Goal: Task Accomplishment & Management: Manage account settings

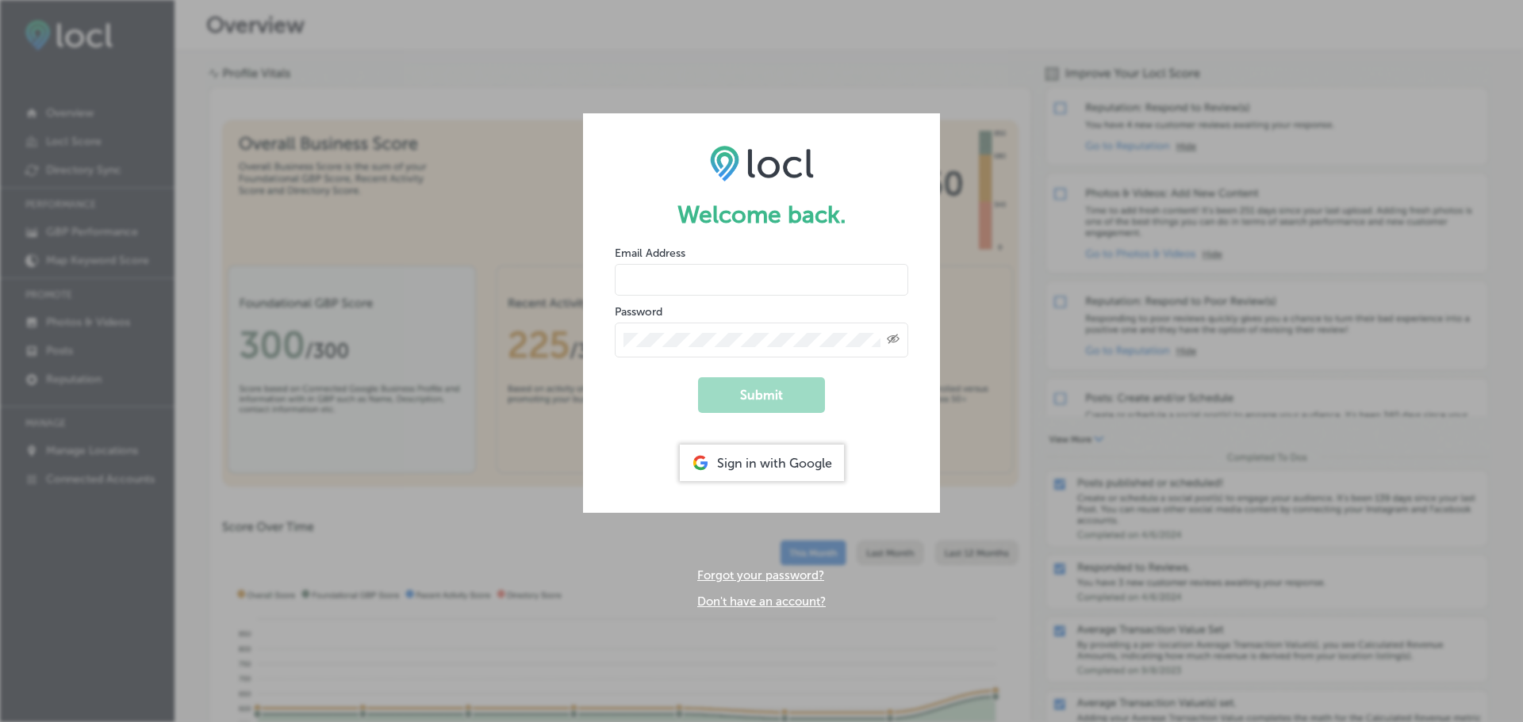
type input "[DOMAIN_NAME][EMAIL_ADDRESS][DOMAIN_NAME]"
click at [770, 396] on button "Submit" at bounding box center [761, 395] width 127 height 36
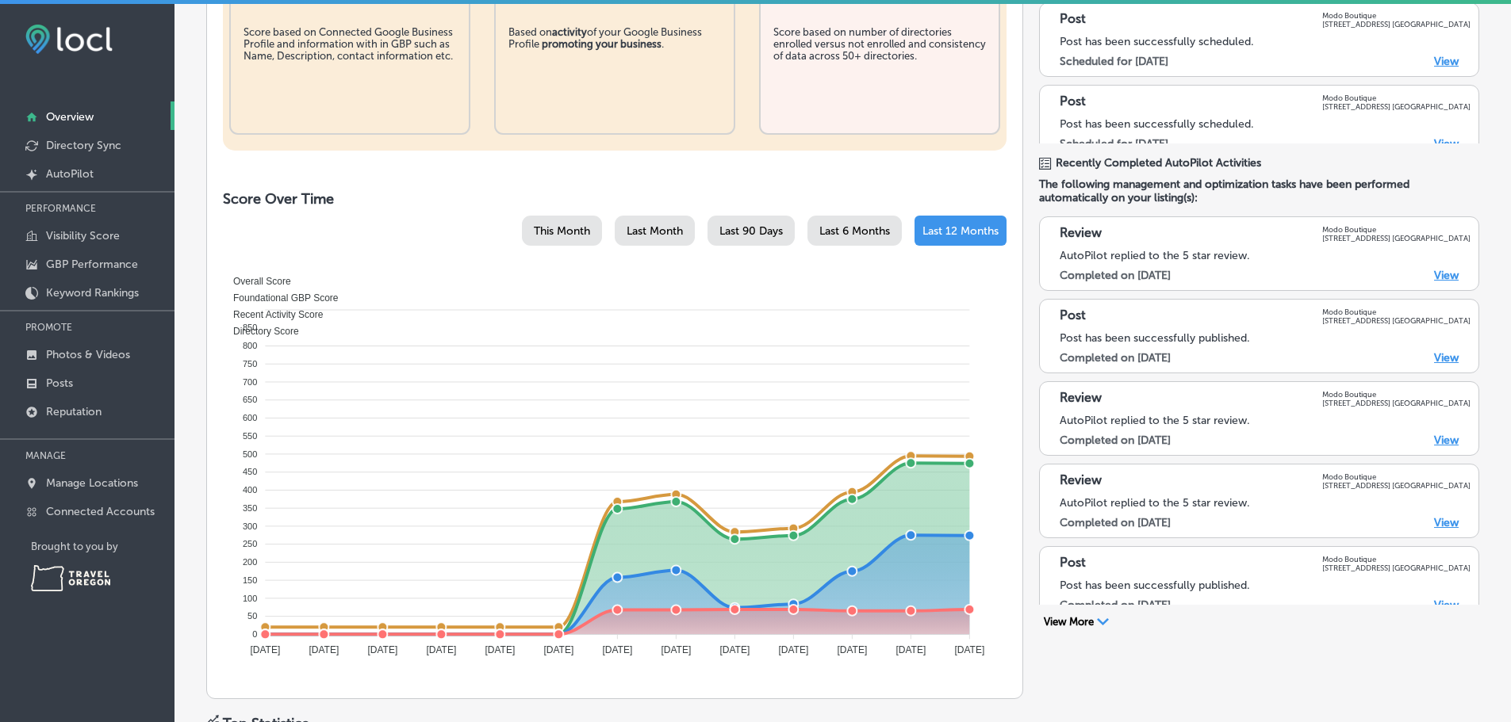
scroll to position [476, 0]
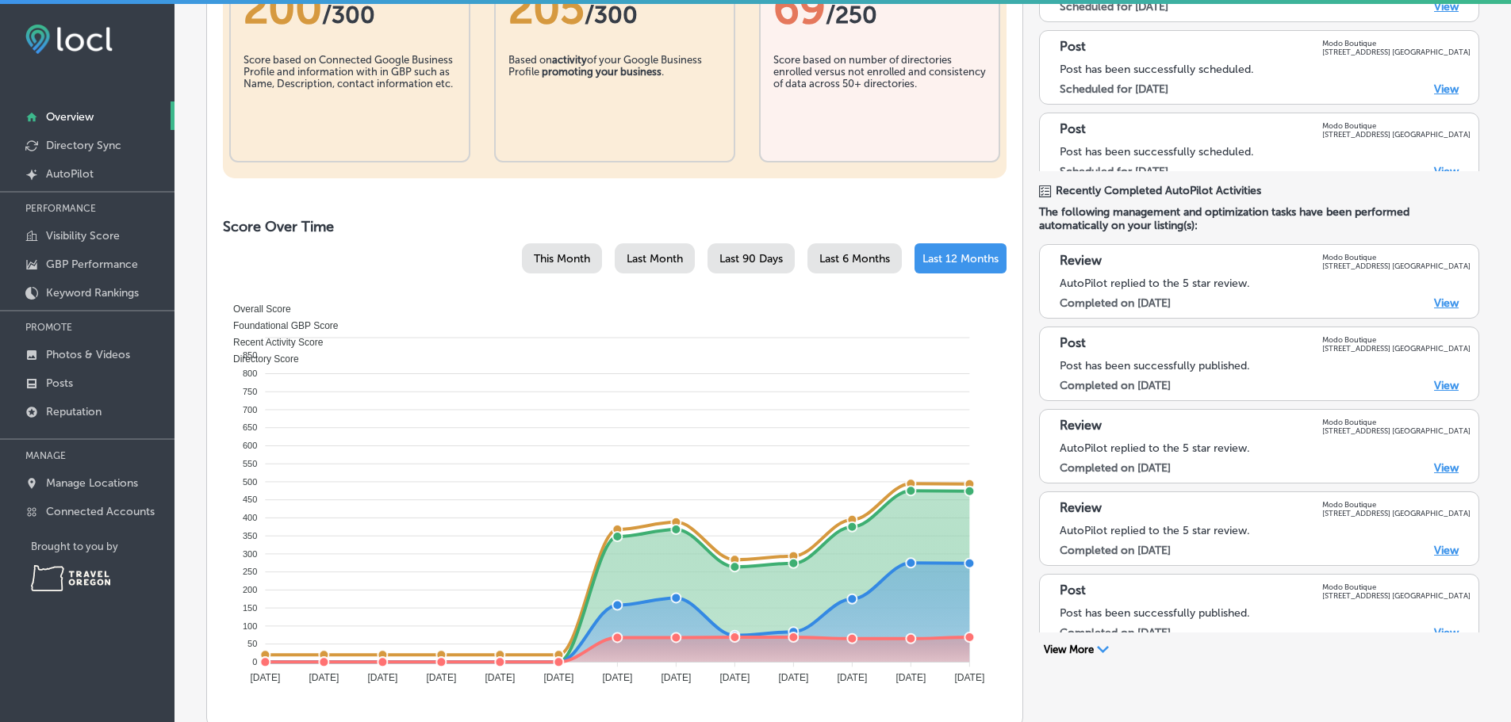
click at [1434, 302] on link "View" at bounding box center [1446, 303] width 25 height 13
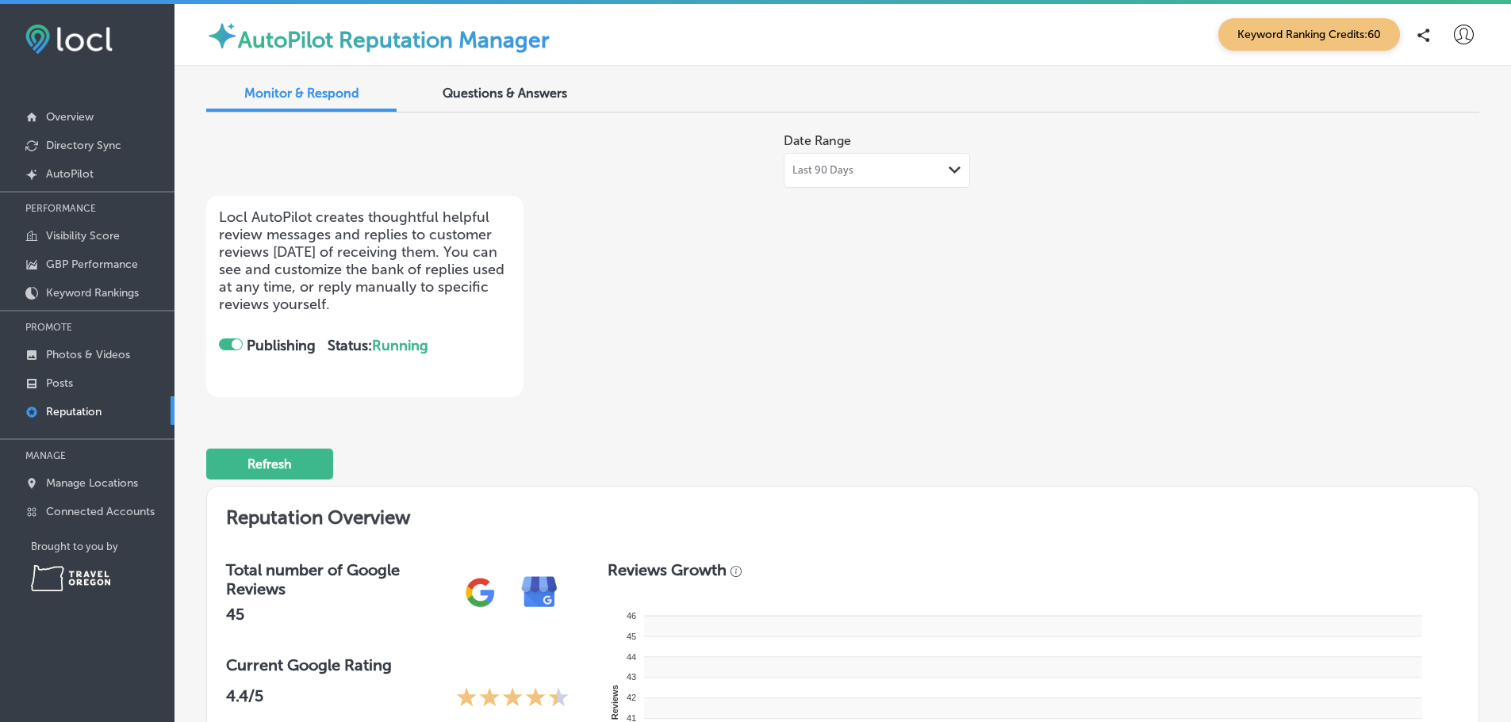
checkbox input "true"
click at [284, 87] on span "Monitor & Respond" at bounding box center [301, 93] width 115 height 15
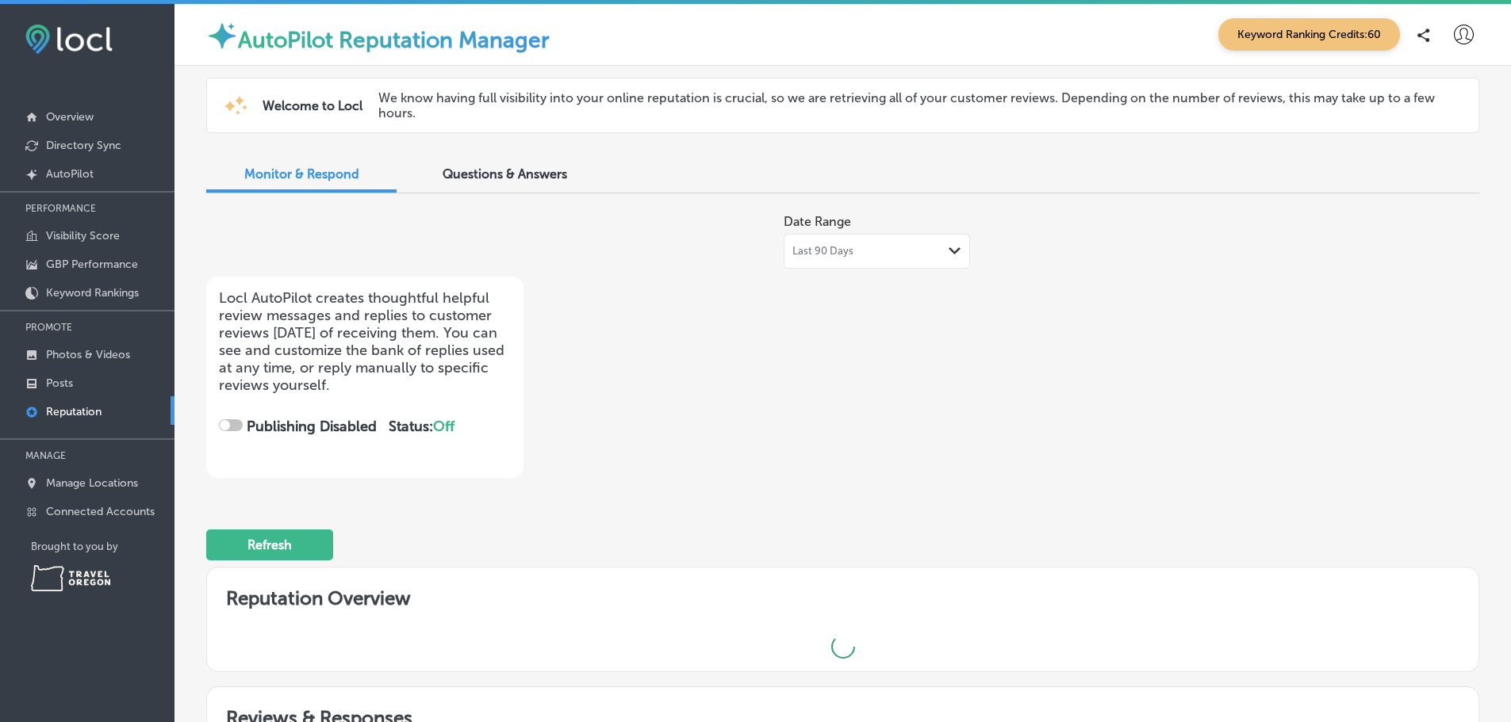
checkbox input "true"
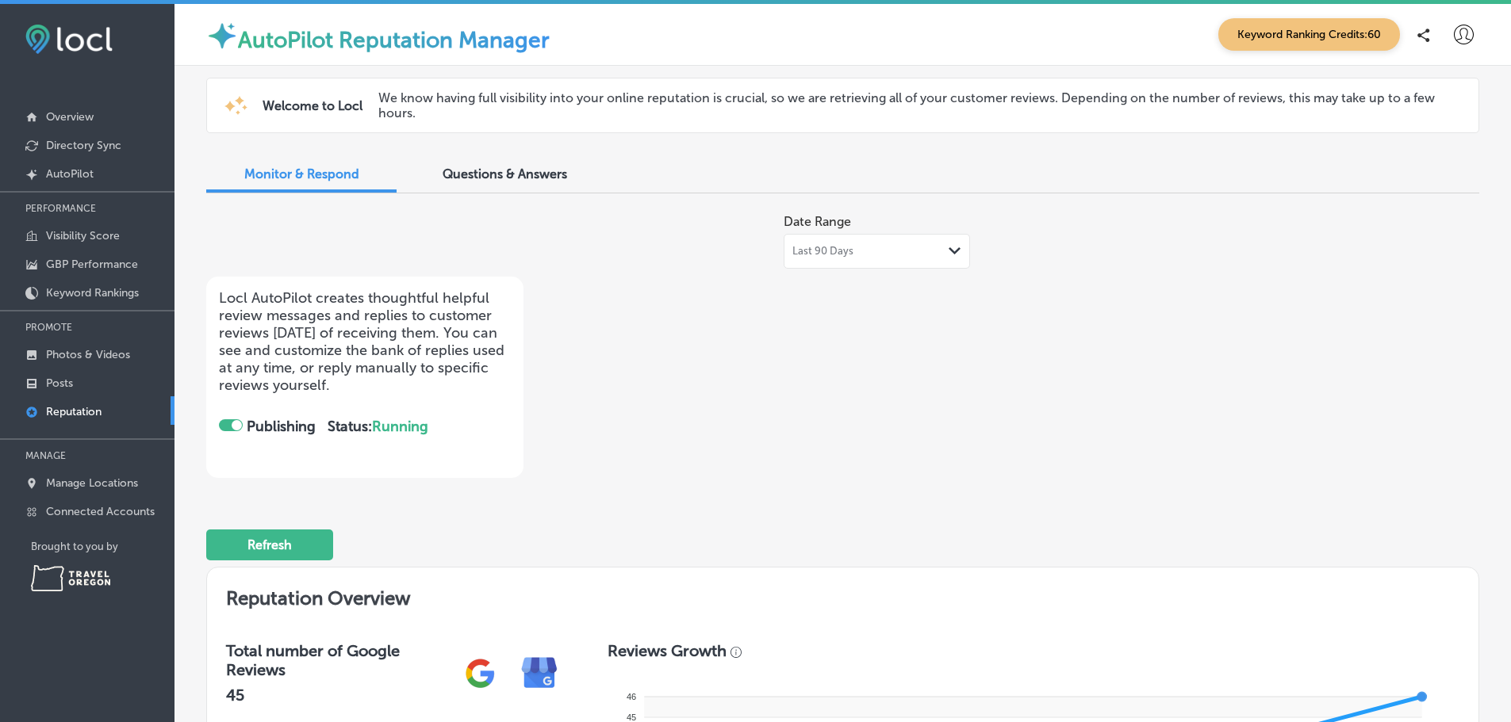
click at [501, 178] on span "Questions & Answers" at bounding box center [504, 174] width 124 height 15
checkbox input "true"
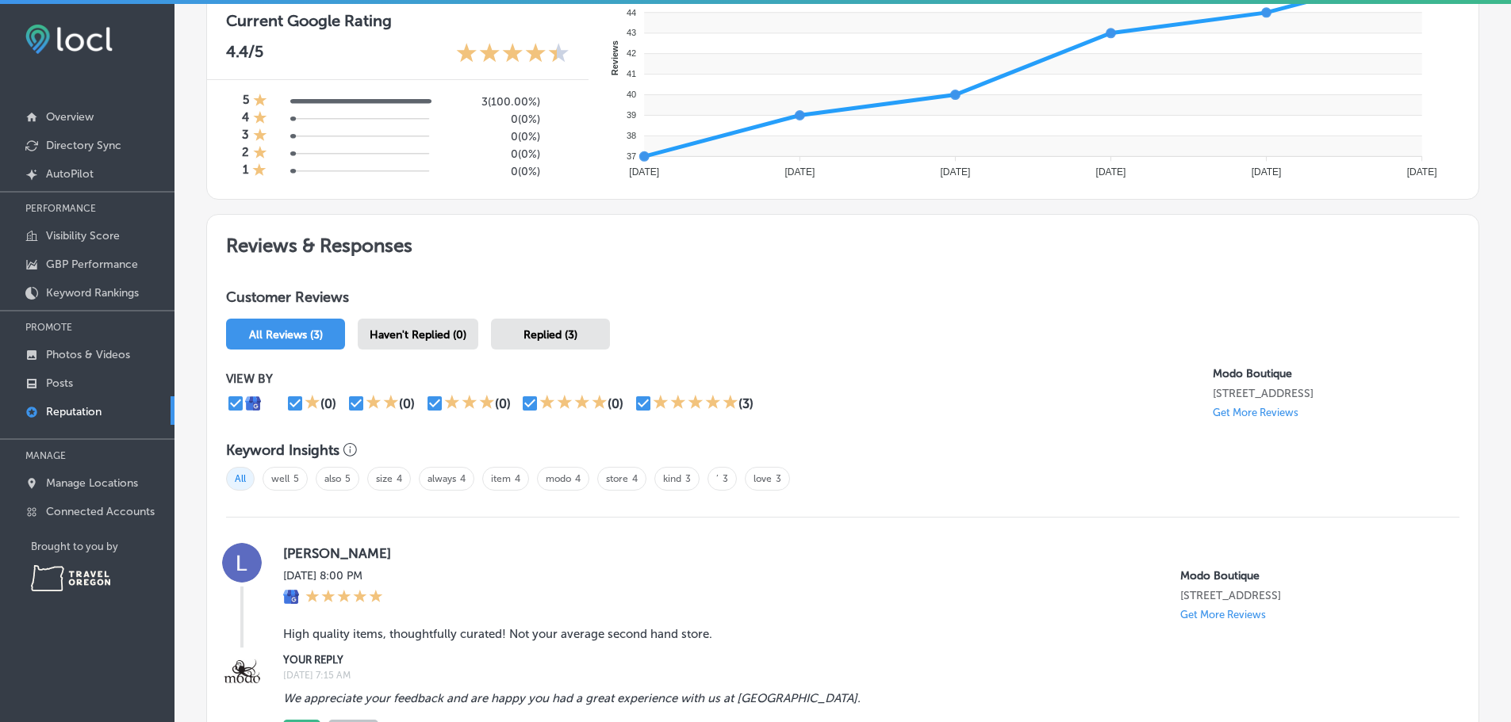
scroll to position [659, 0]
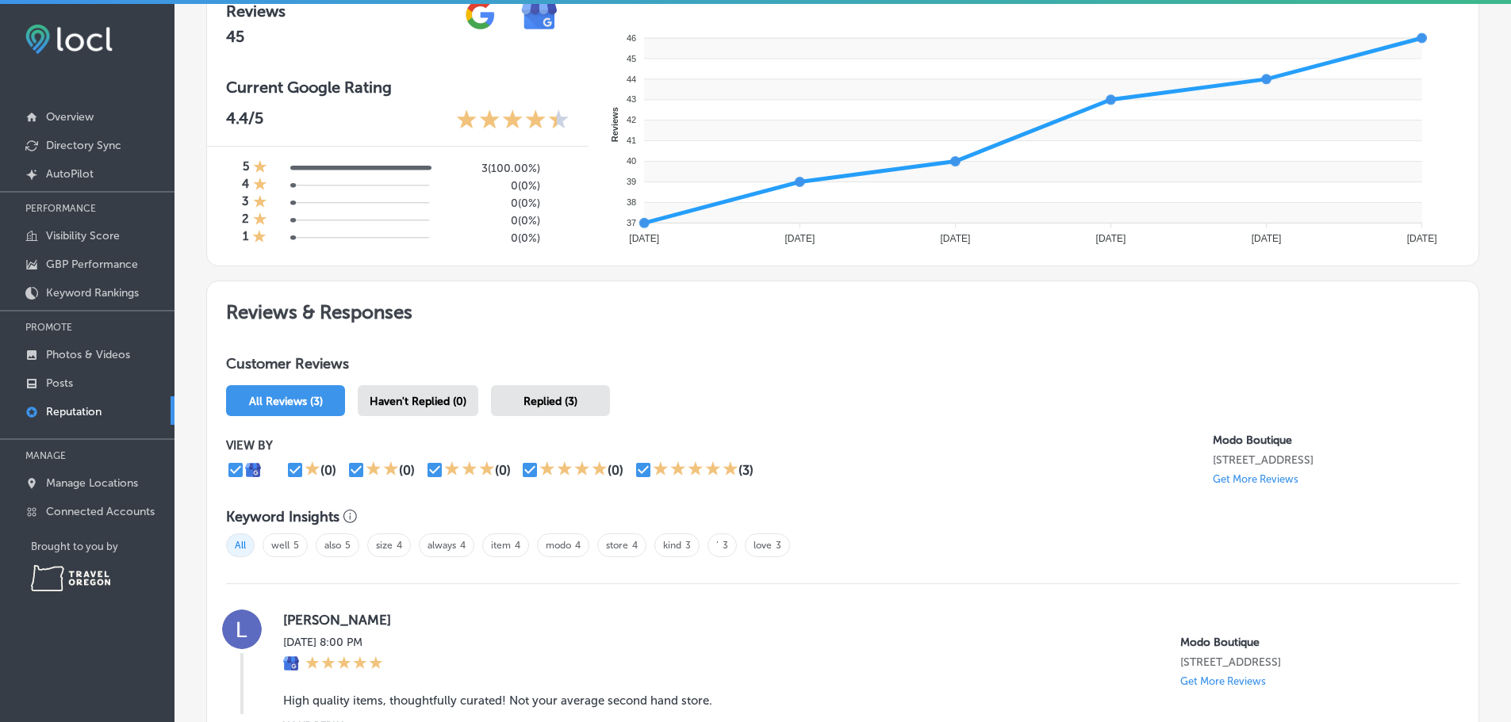
click at [392, 402] on span "Haven't Replied (0)" at bounding box center [418, 401] width 97 height 13
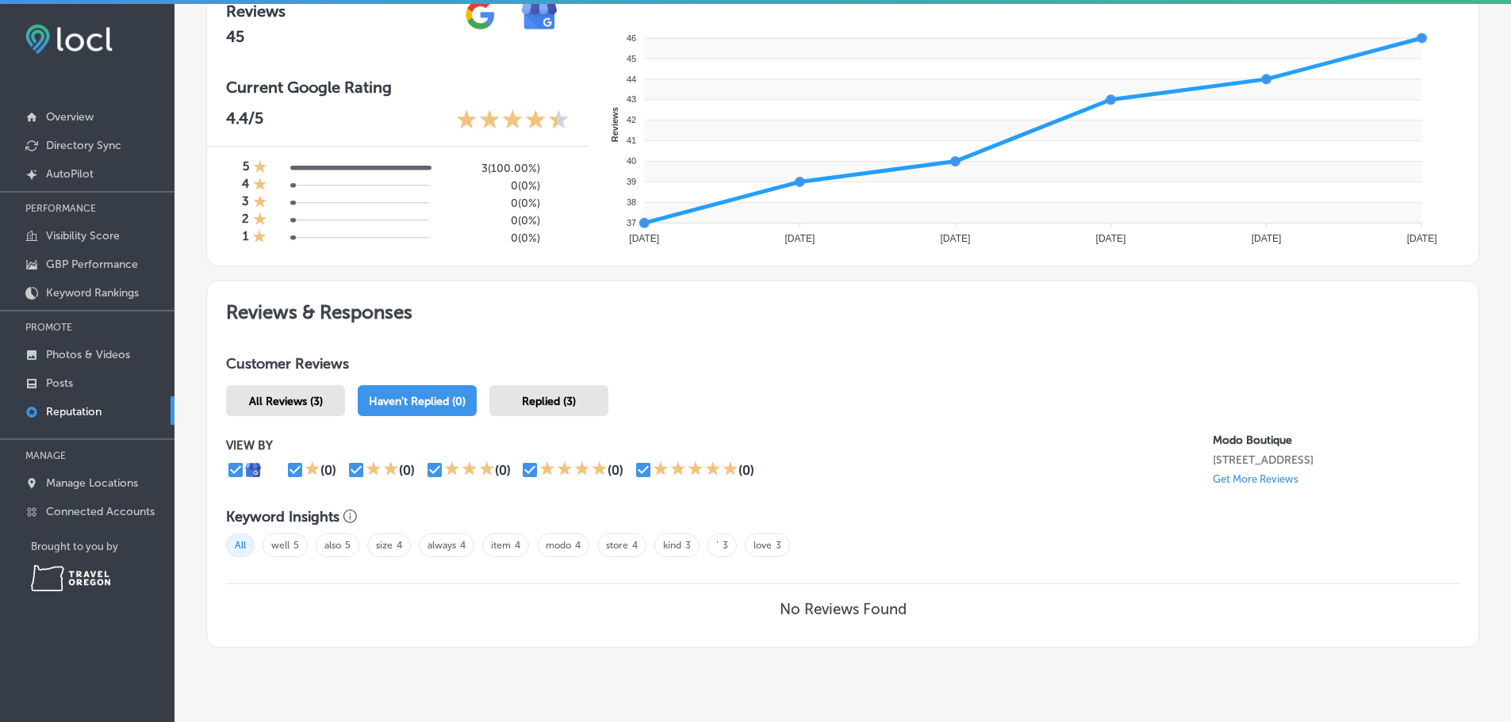
click at [522, 408] on span "Replied (3)" at bounding box center [549, 401] width 54 height 13
